Goal: Task Accomplishment & Management: Manage account settings

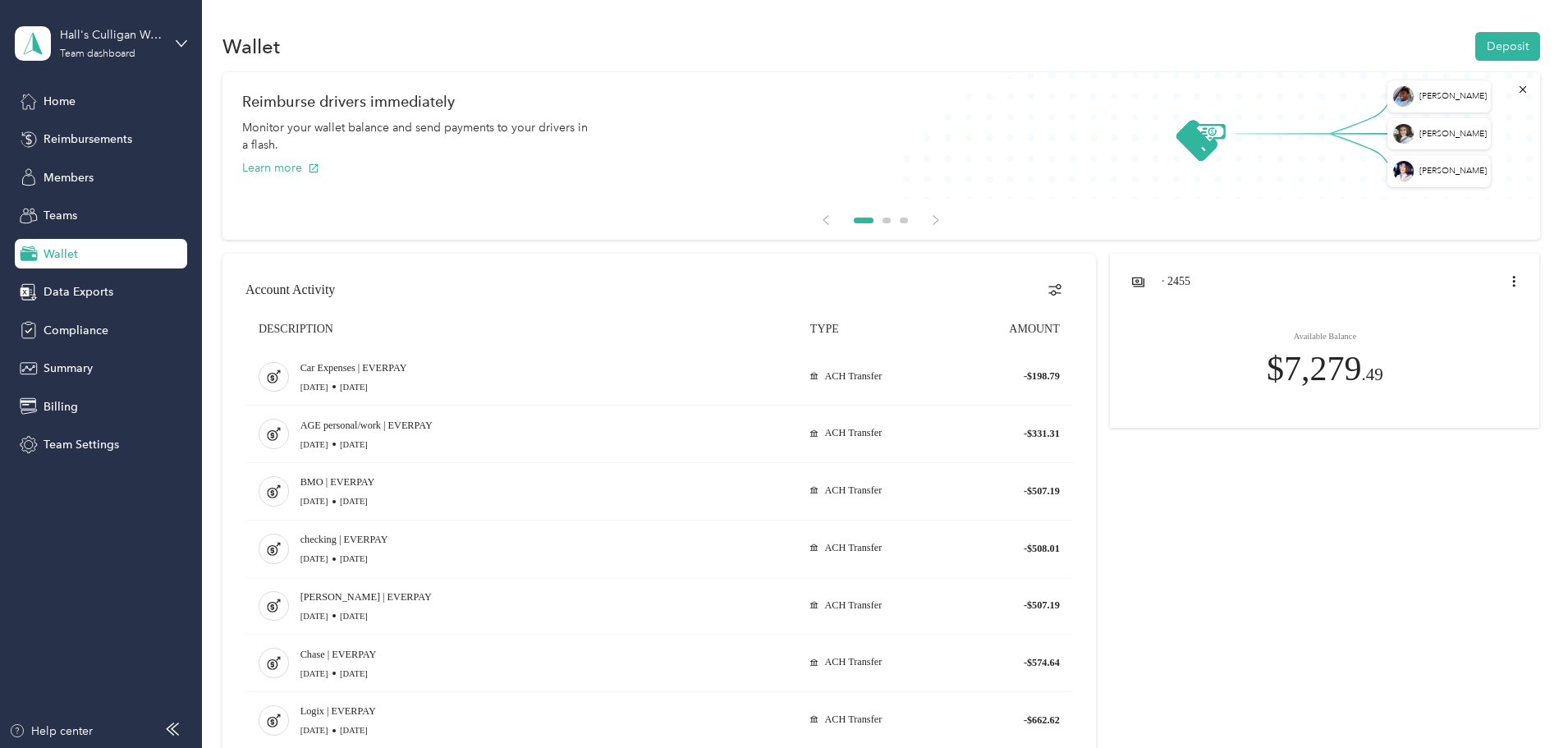
click at [951, 169] on div "Learn more" at bounding box center [880, 168] width 1277 height 17
click at [1507, 280] on icon "open account menu" at bounding box center [1514, 282] width 14 height 14
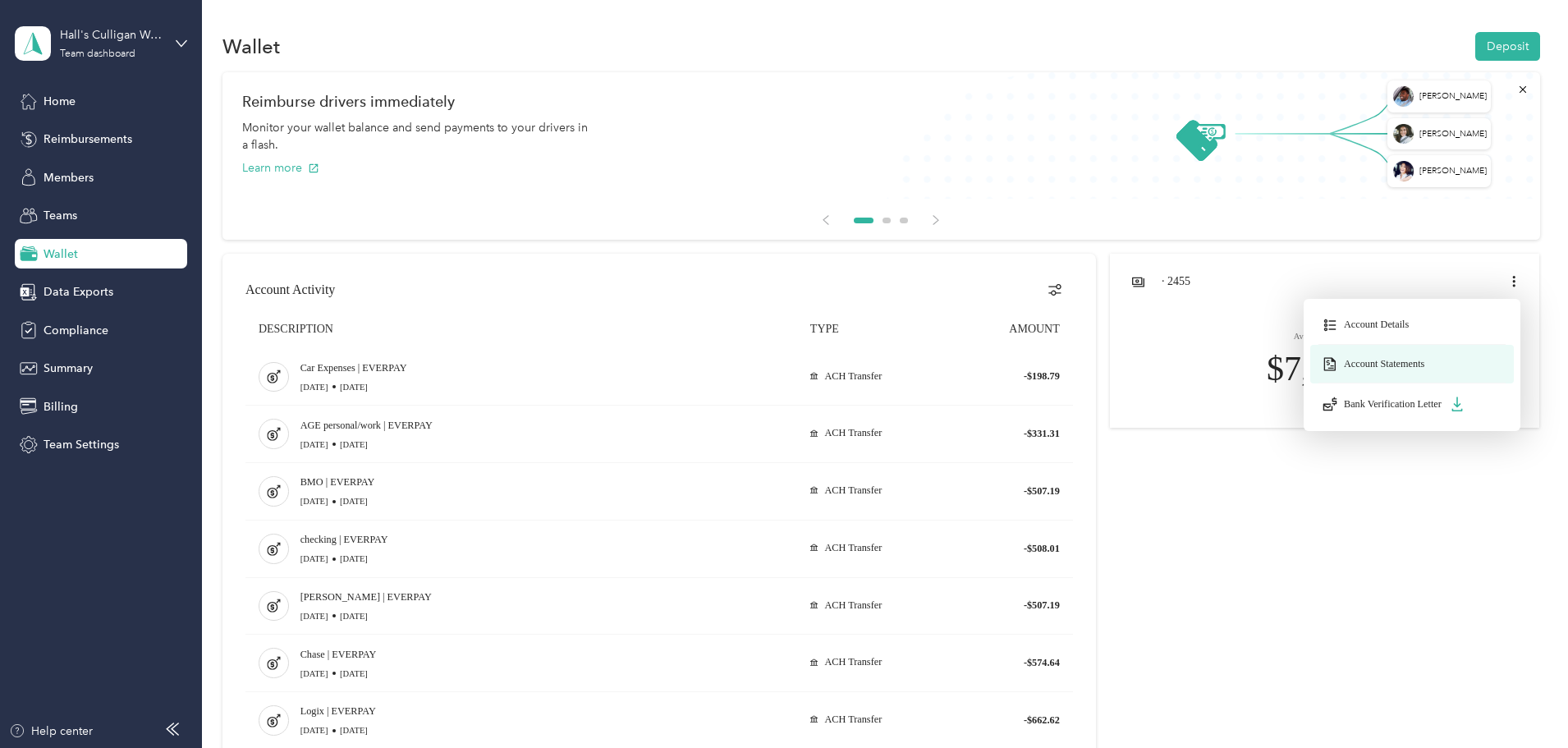
click at [1343, 366] on span "Account Statements" at bounding box center [1383, 364] width 81 height 13
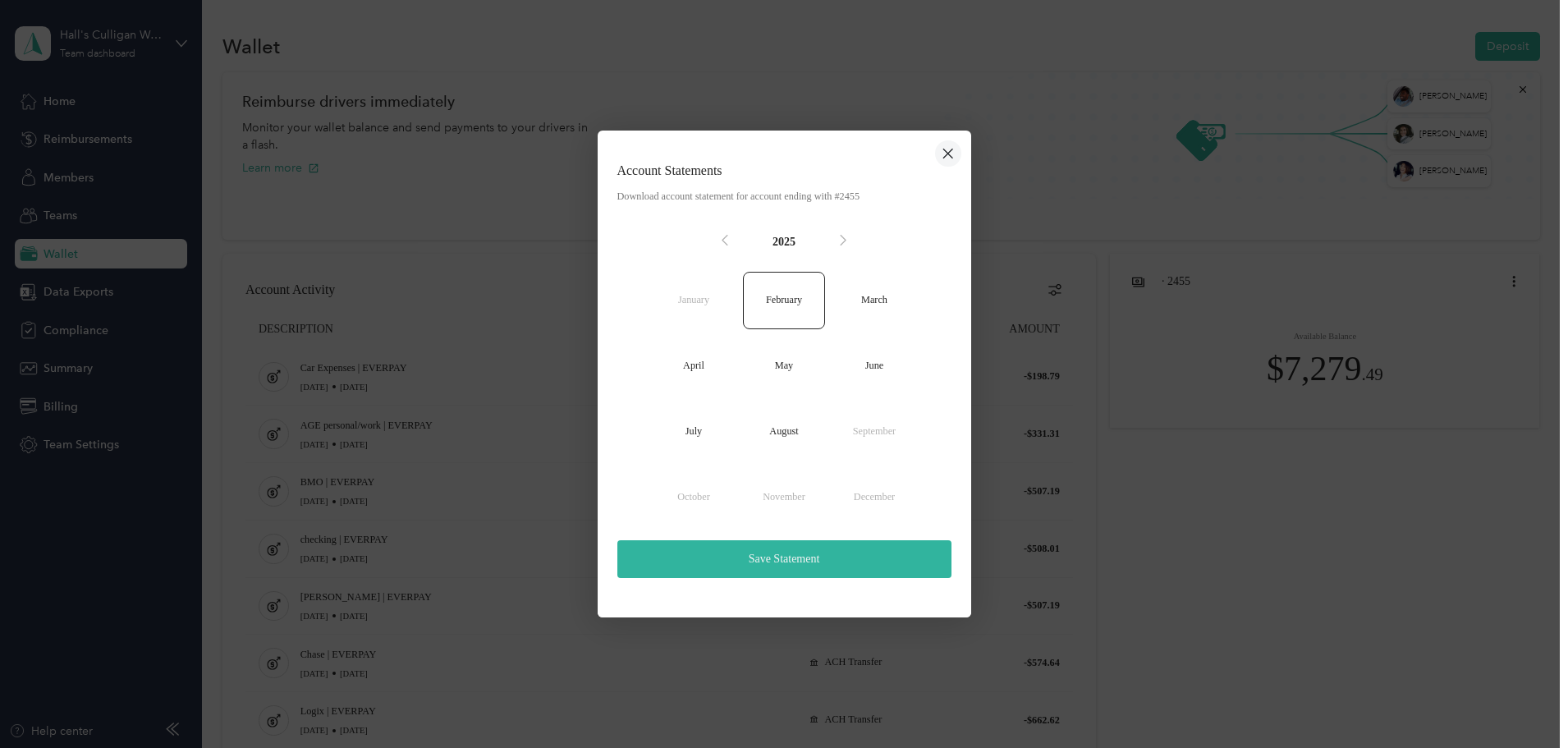
click at [953, 154] on icon "close dialog" at bounding box center [948, 154] width 14 height 20
